Goal: Task Accomplishment & Management: Use online tool/utility

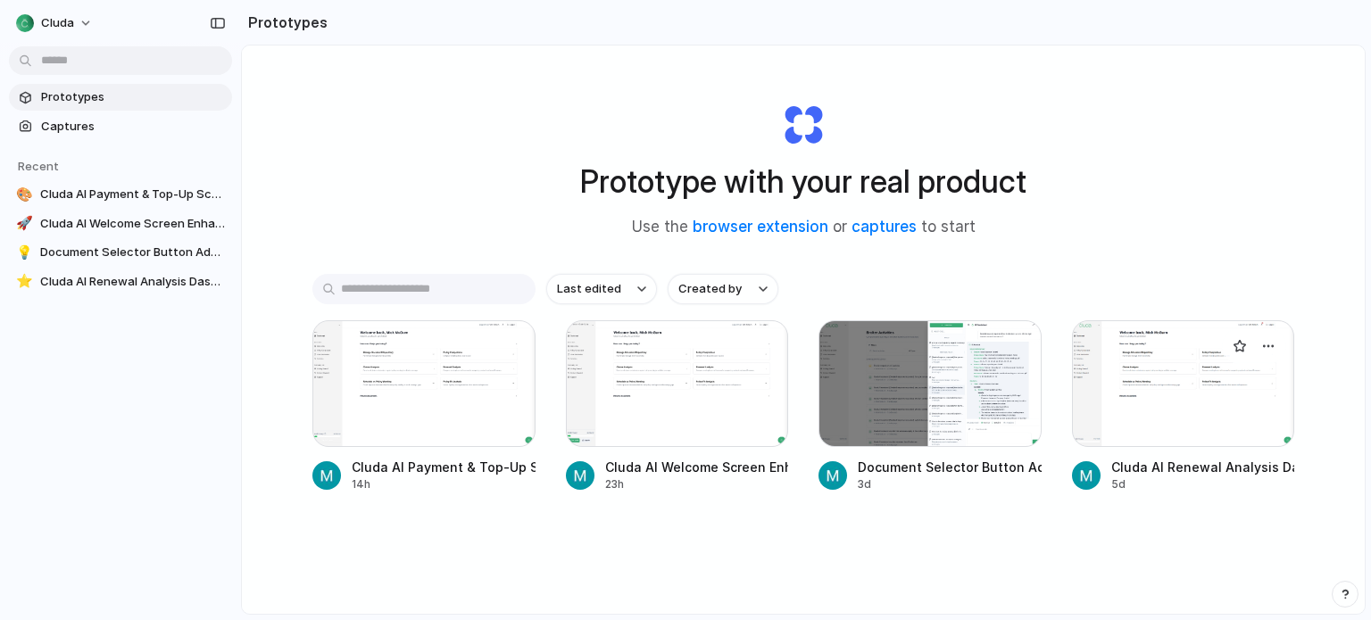
click at [1164, 388] on div at bounding box center [1183, 383] width 223 height 127
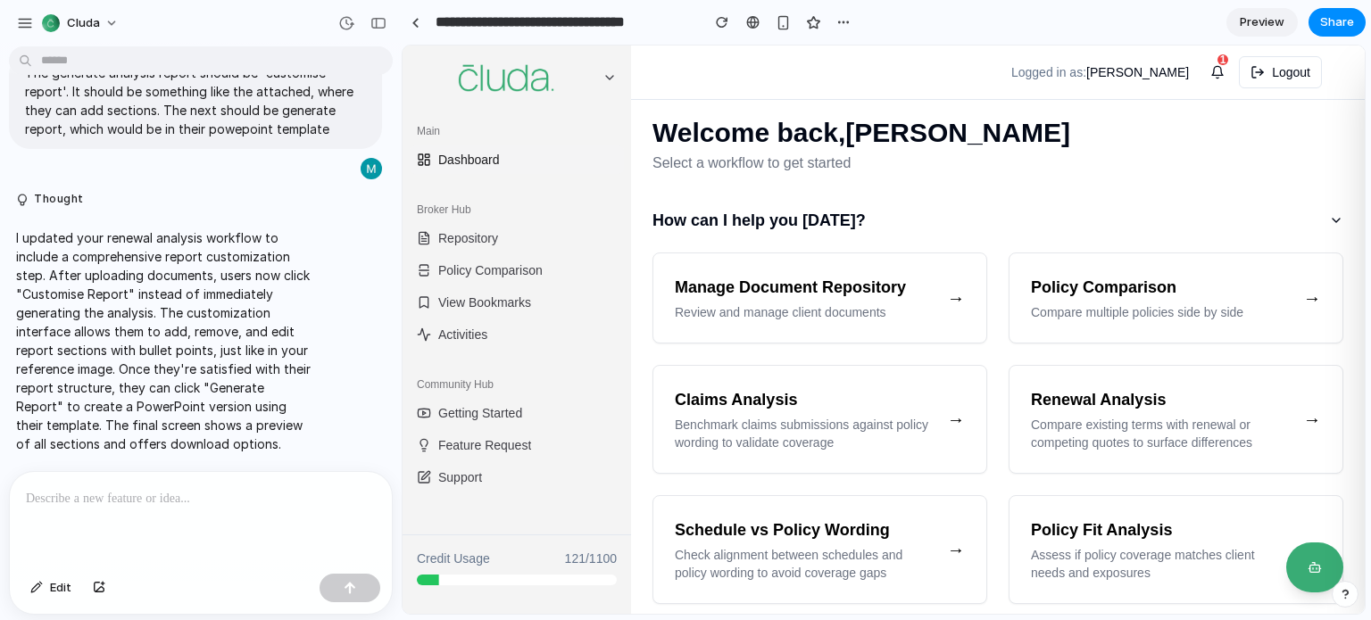
click at [1259, 15] on span "Preview" at bounding box center [1262, 22] width 45 height 18
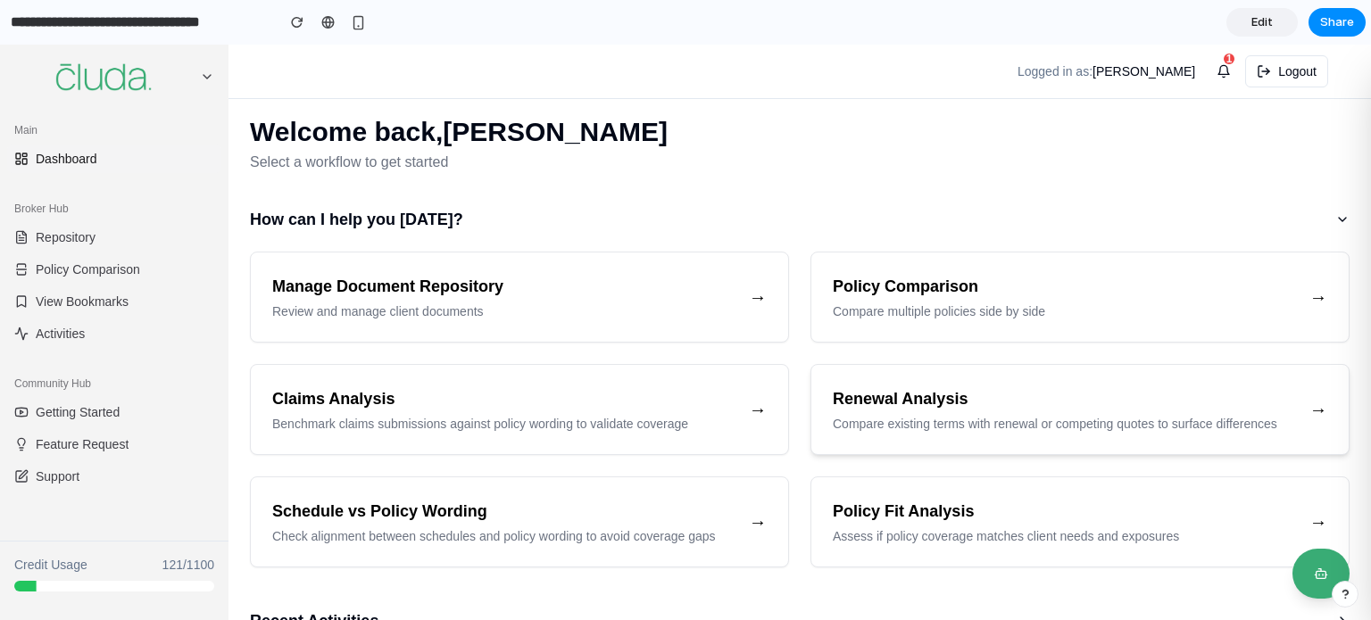
click at [926, 405] on h3 "Renewal Analysis" at bounding box center [1064, 398] width 462 height 25
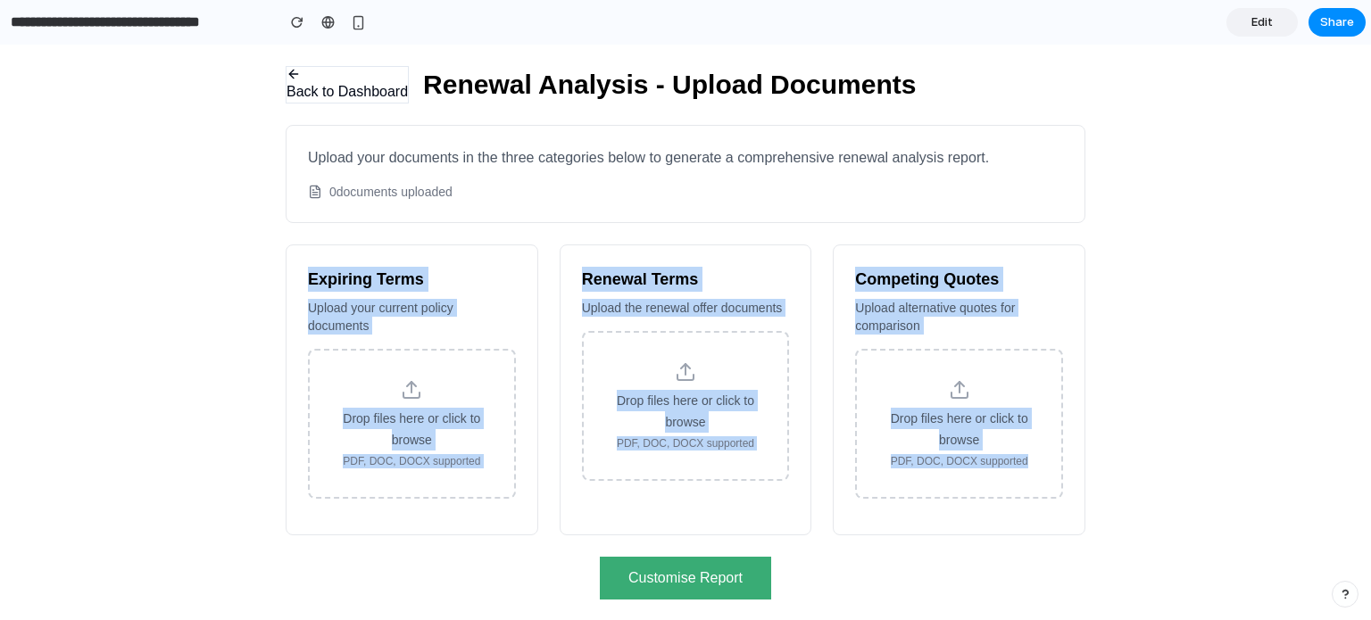
drag, startPoint x: 268, startPoint y: 225, endPoint x: 1028, endPoint y: 500, distance: 808.6
click at [1032, 501] on div "Back to Dashboard Renewal Analysis - Upload Documents Upload your documents in …" at bounding box center [685, 333] width 1371 height 577
click at [253, 381] on div "Back to Dashboard Renewal Analysis - Upload Documents Upload your documents in …" at bounding box center [685, 333] width 1371 height 577
